Goal: Task Accomplishment & Management: Manage account settings

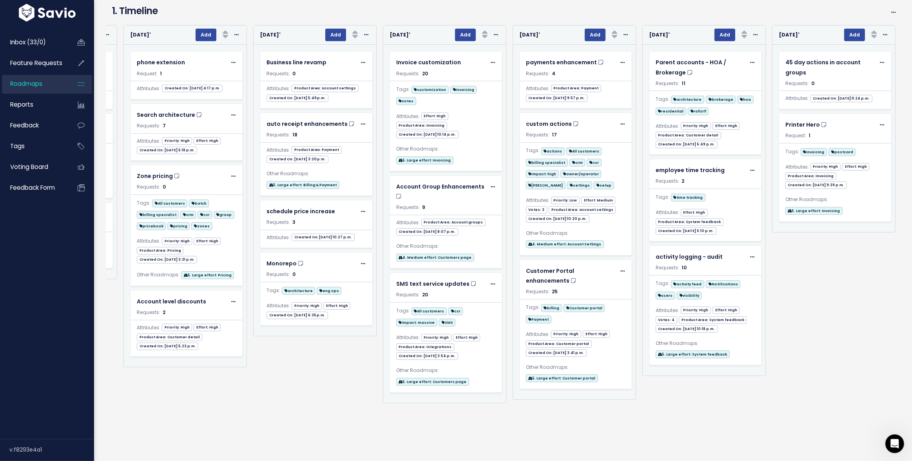
scroll to position [0, 3752]
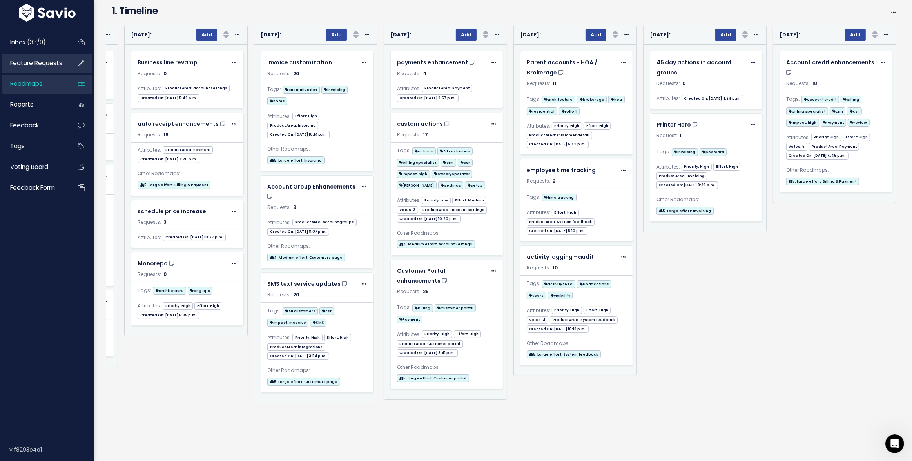
click at [37, 66] on span "Feature Requests" at bounding box center [36, 63] width 52 height 8
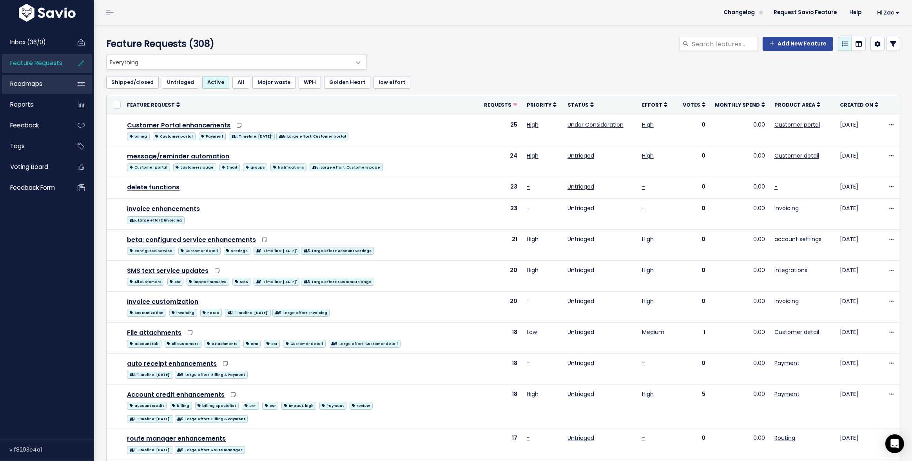
click at [38, 91] on link "Roadmaps" at bounding box center [33, 84] width 63 height 18
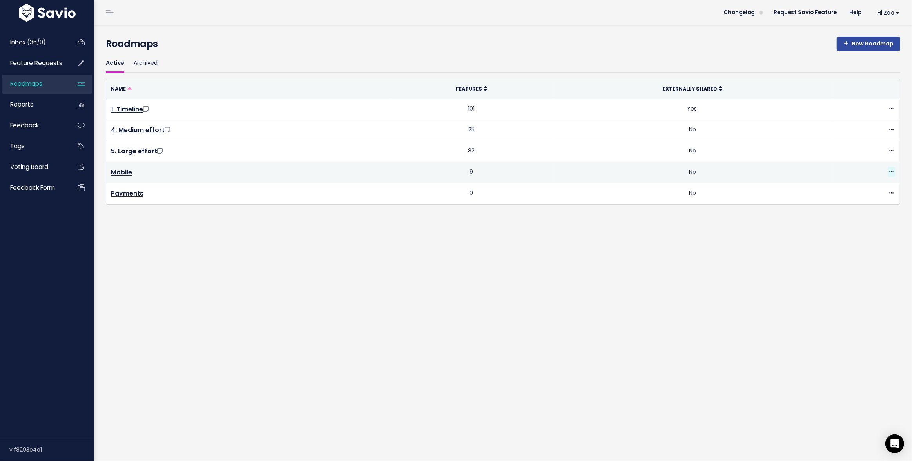
click at [894, 173] on icon at bounding box center [892, 172] width 4 height 5
click at [844, 285] on link "Delete" at bounding box center [849, 284] width 96 height 15
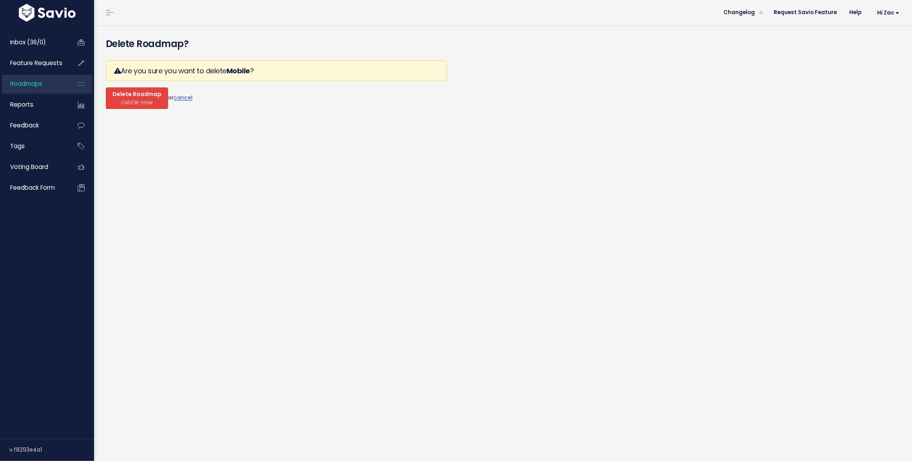
click at [133, 106] on button "Delete Roadmap CMD/⌘-Enter" at bounding box center [137, 98] width 62 height 22
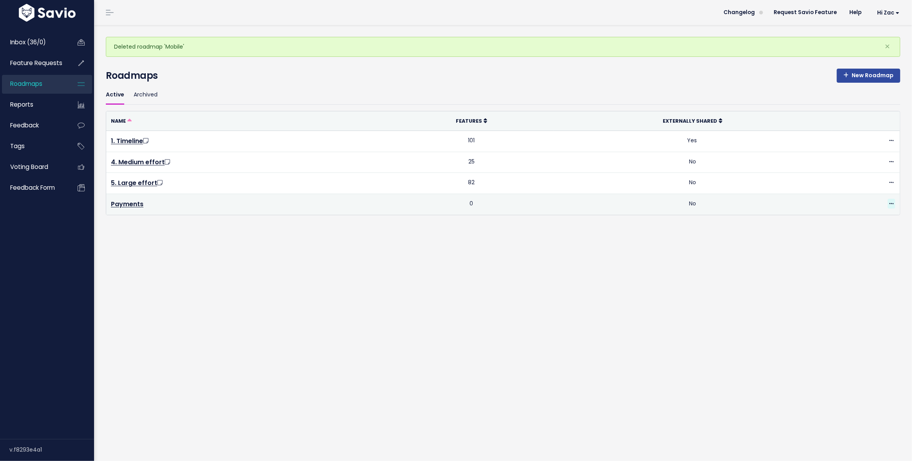
click at [893, 205] on icon at bounding box center [892, 204] width 4 height 5
click at [823, 317] on link "Delete" at bounding box center [849, 316] width 96 height 15
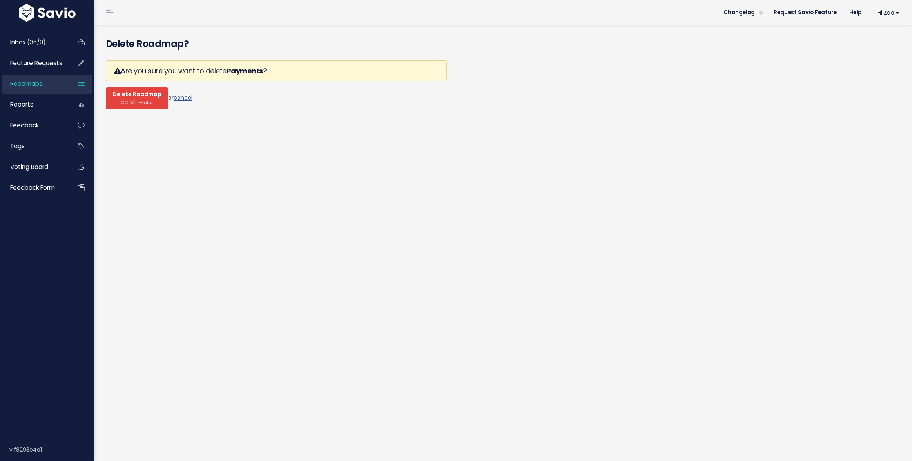
click at [139, 97] on span "Delete Roadmap" at bounding box center [137, 94] width 49 height 7
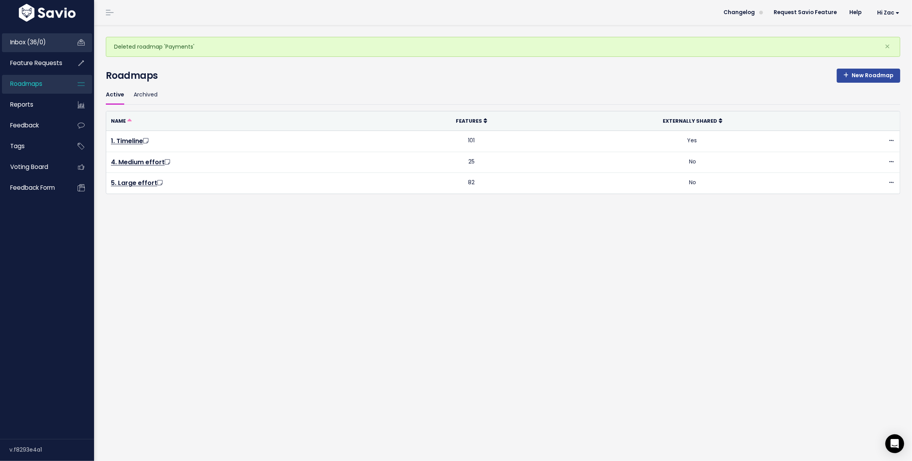
click at [29, 45] on span "Inbox (36/0)" at bounding box center [28, 42] width 36 height 8
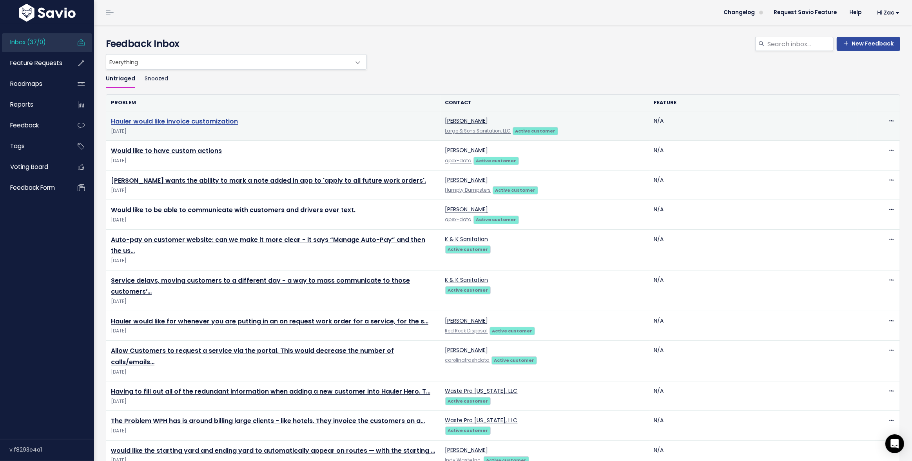
click at [216, 122] on link "Hauler would like invoice customization" at bounding box center [174, 121] width 127 height 9
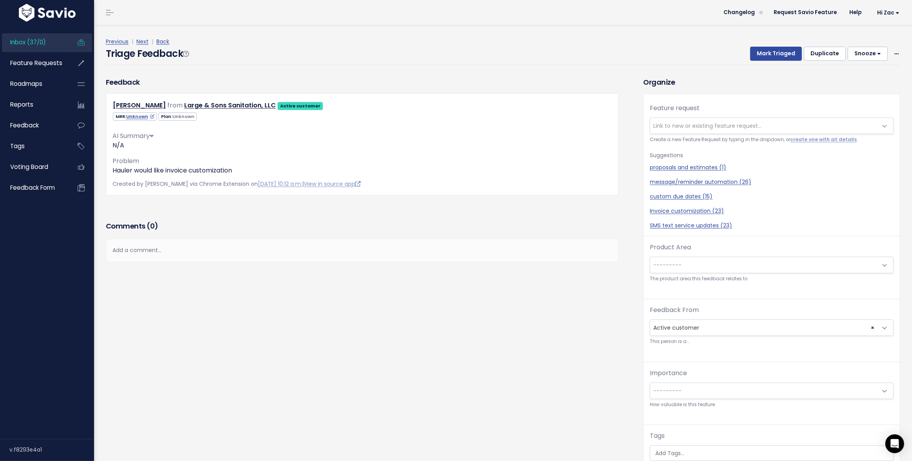
click at [49, 44] on link "Inbox (37/0)" at bounding box center [33, 42] width 63 height 18
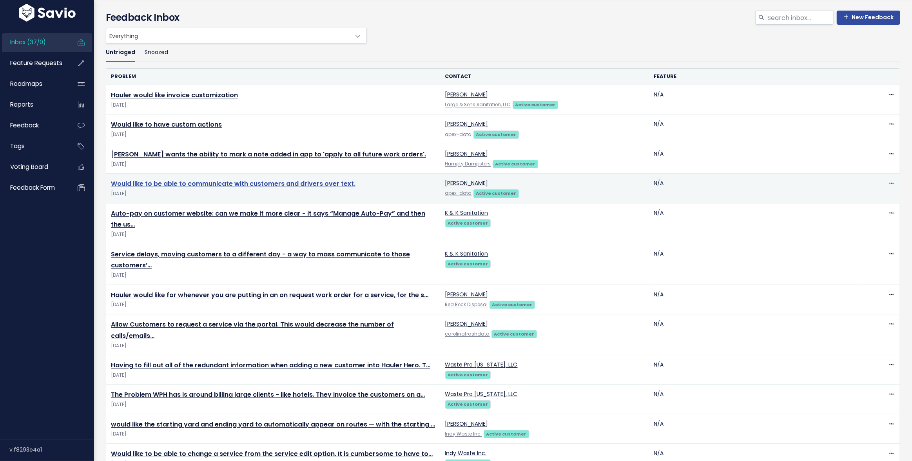
scroll to position [25, 0]
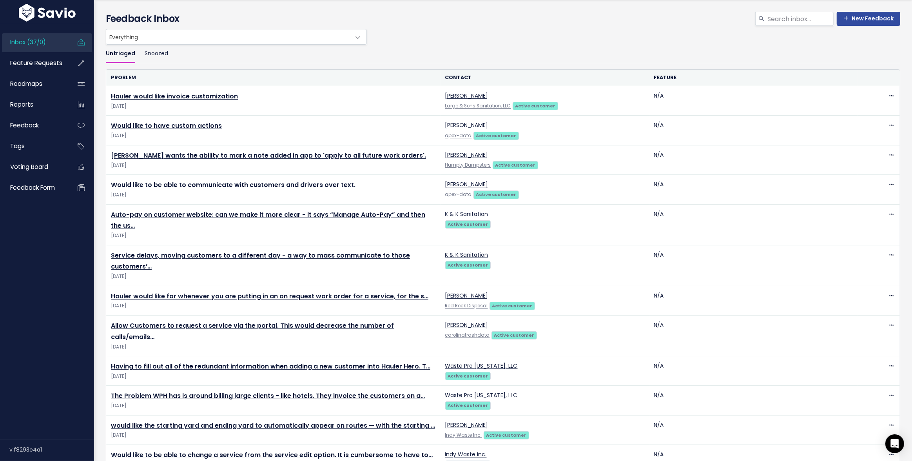
click at [541, 16] on h4 "Feedback Inbox" at bounding box center [503, 19] width 795 height 14
click at [73, 64] on li "Feature Requests" at bounding box center [47, 63] width 90 height 19
click at [59, 64] on span "Feature Requests" at bounding box center [36, 63] width 52 height 8
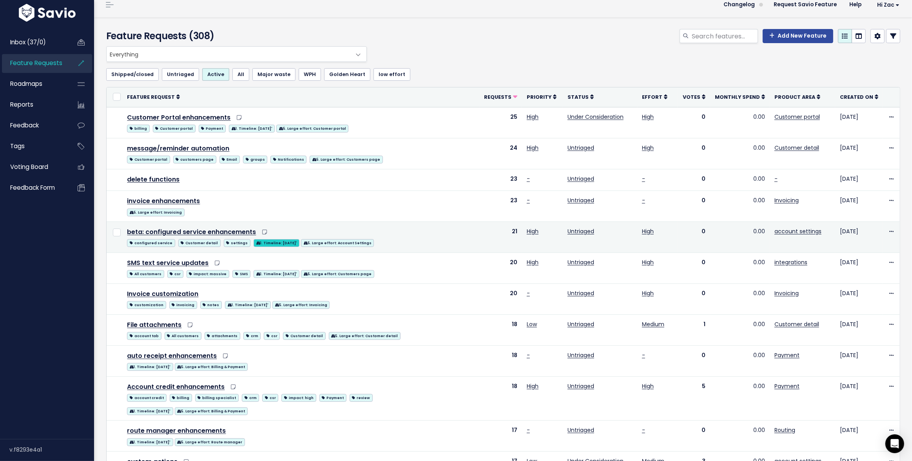
scroll to position [11, 0]
